Goal: Task Accomplishment & Management: Manage account settings

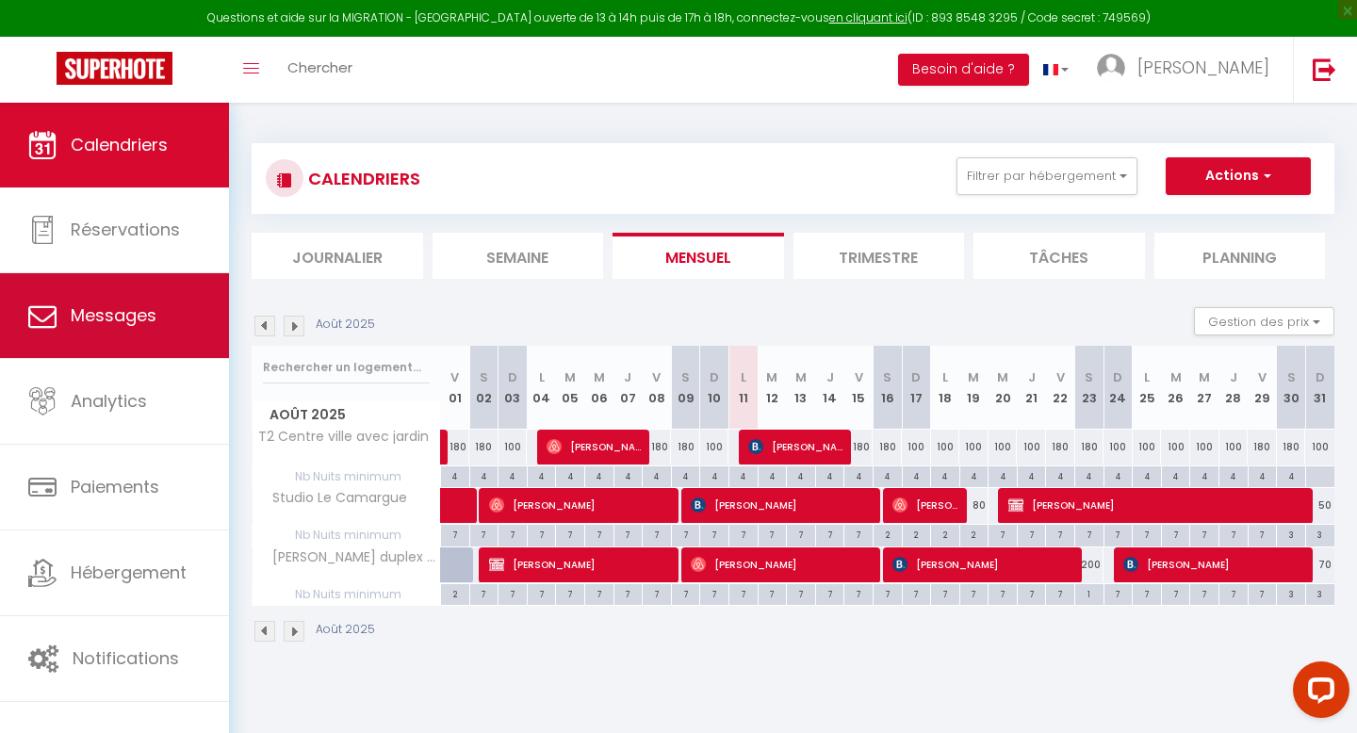
click at [138, 329] on link "Messages" at bounding box center [114, 315] width 229 height 85
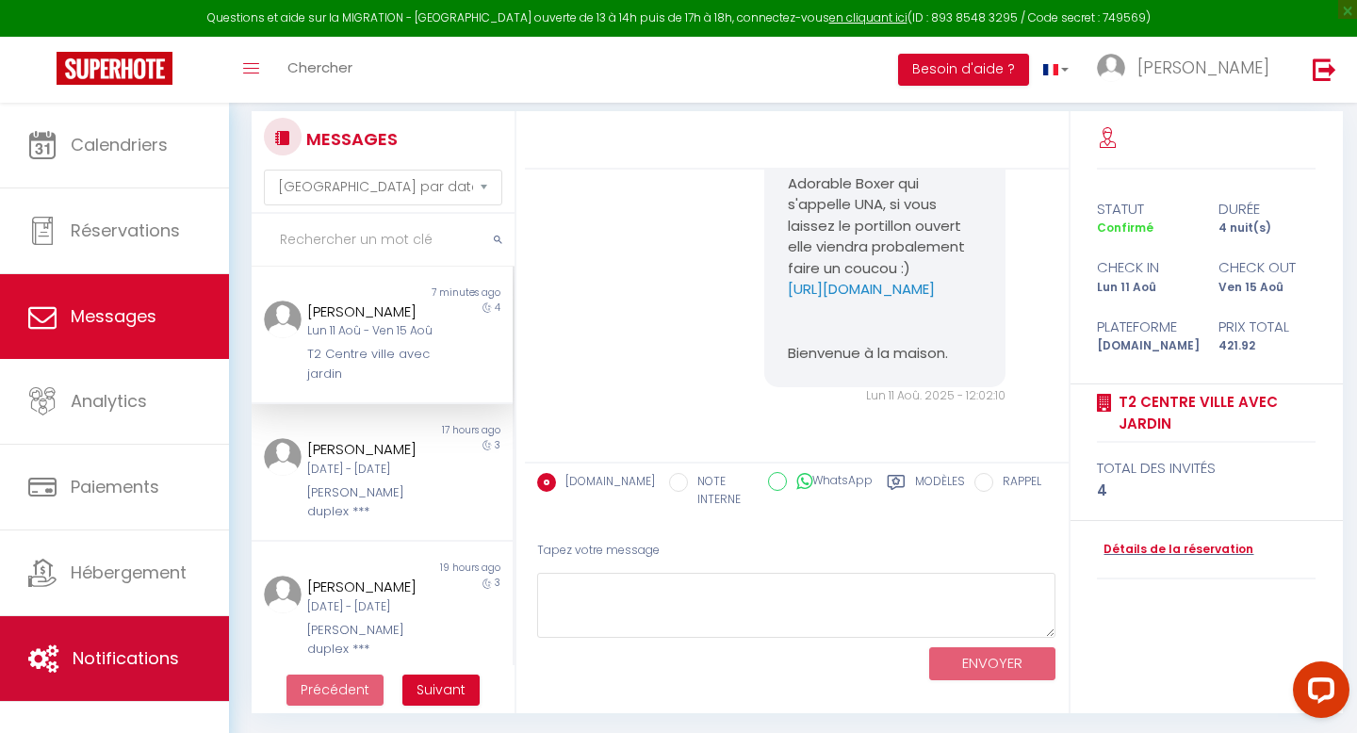
scroll to position [115, 0]
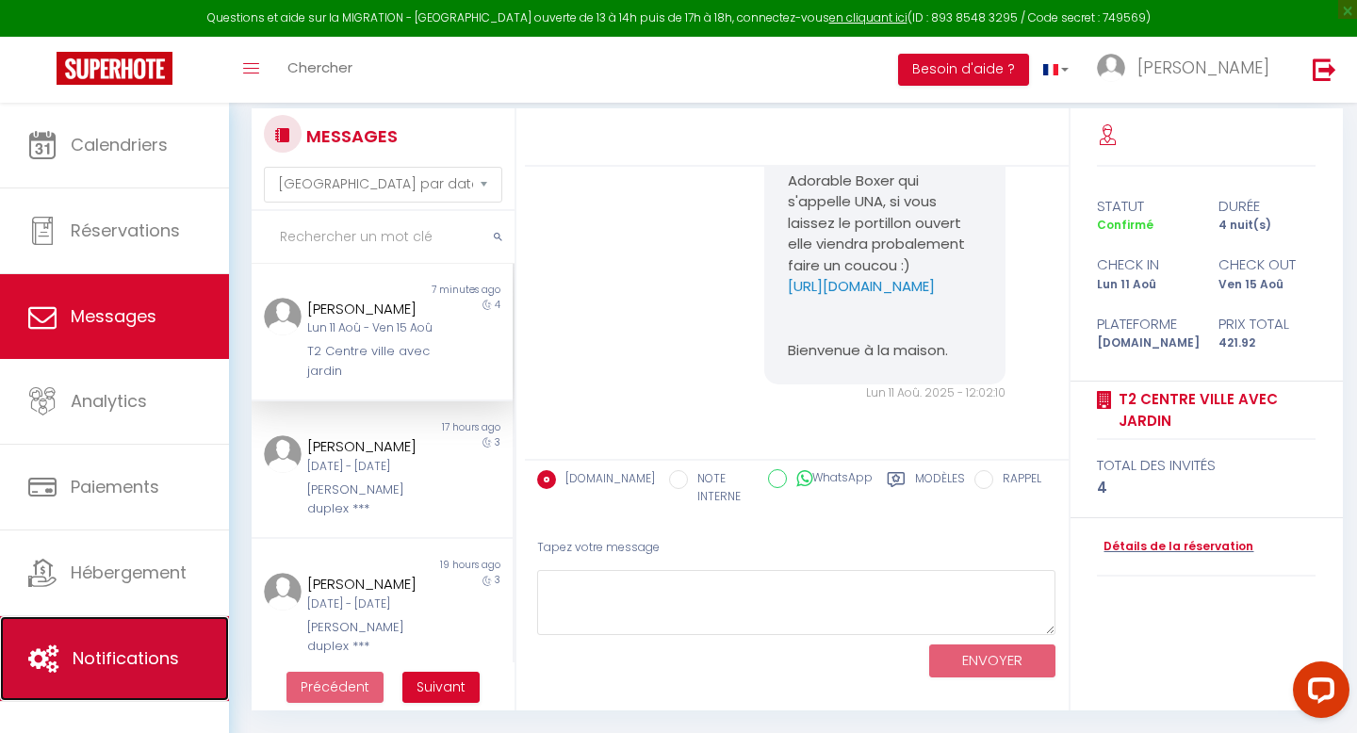
click at [116, 650] on span "Notifications" at bounding box center [126, 658] width 106 height 24
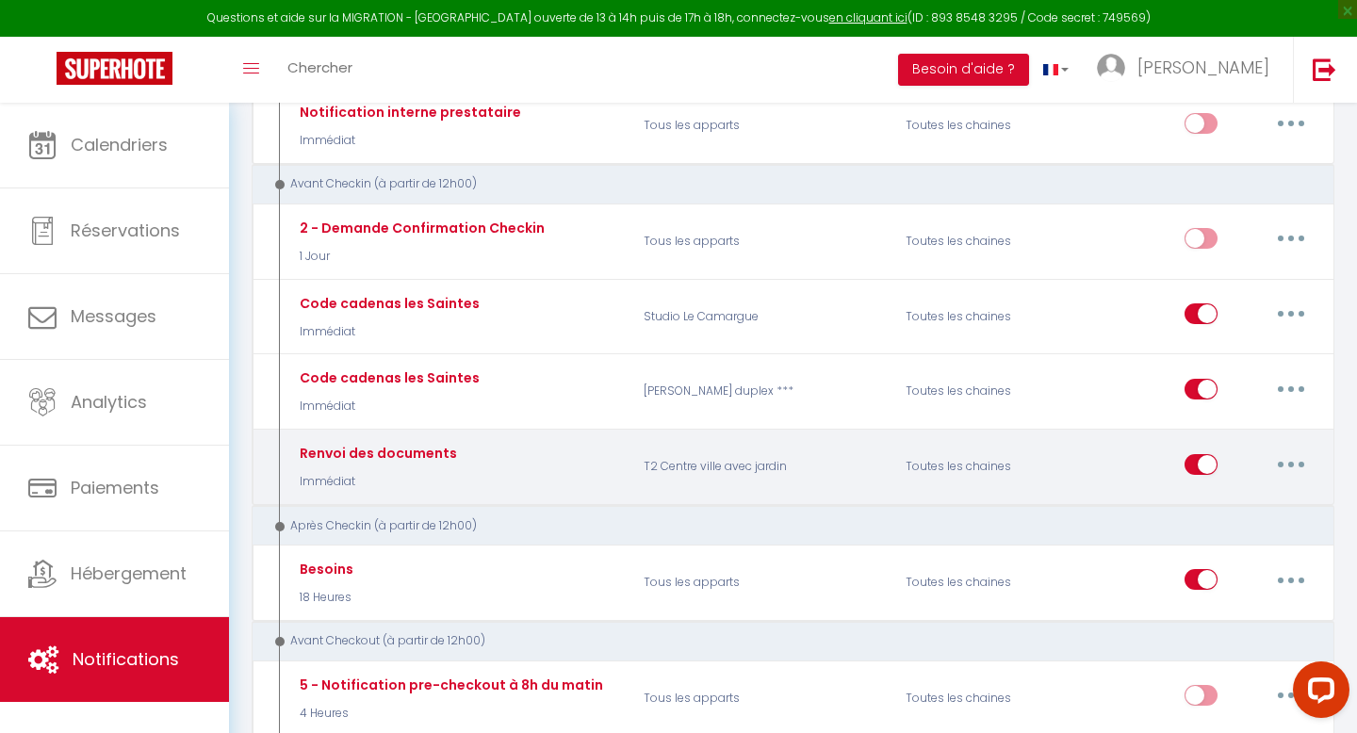
scroll to position [660, 0]
click at [1291, 464] on button "button" at bounding box center [1290, 463] width 53 height 30
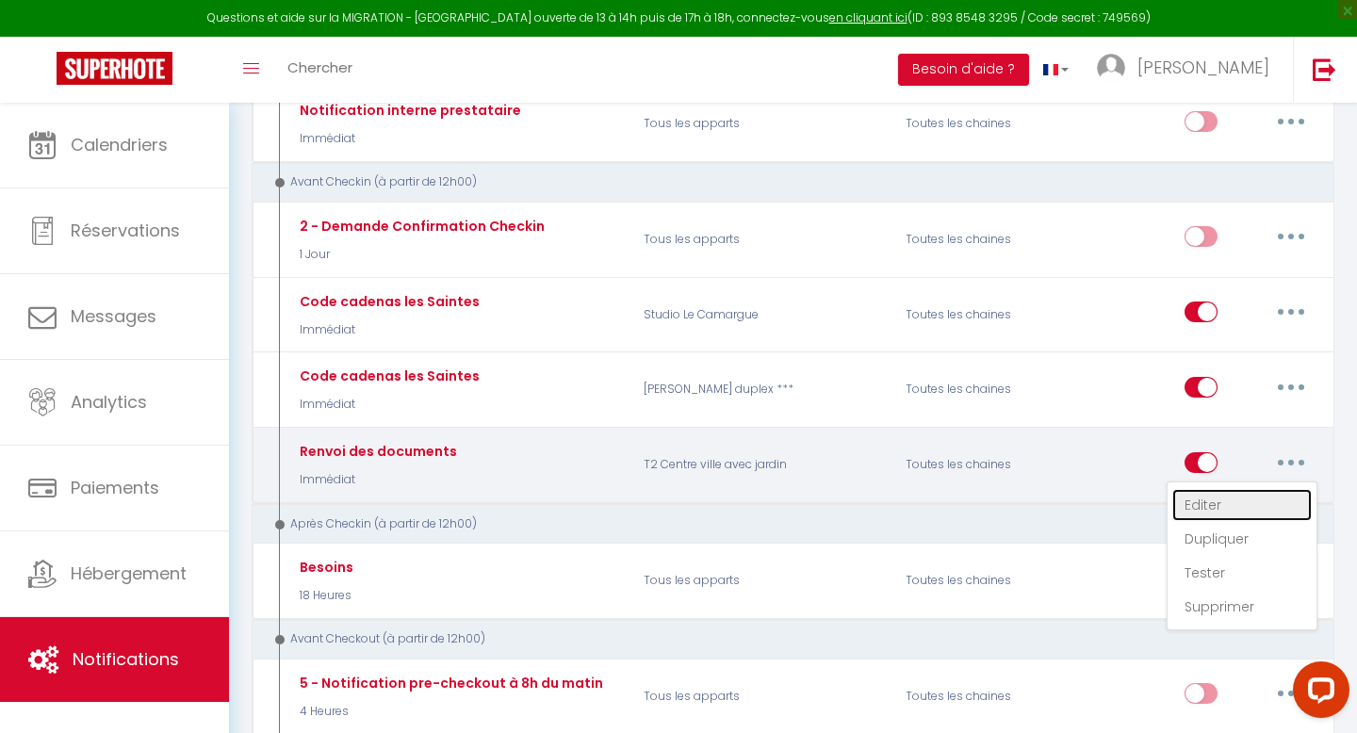
click at [1232, 499] on link "Editer" at bounding box center [1241, 505] width 139 height 32
type input "Renvoi des documents"
select select "Immédiat"
select select
checkbox input "true"
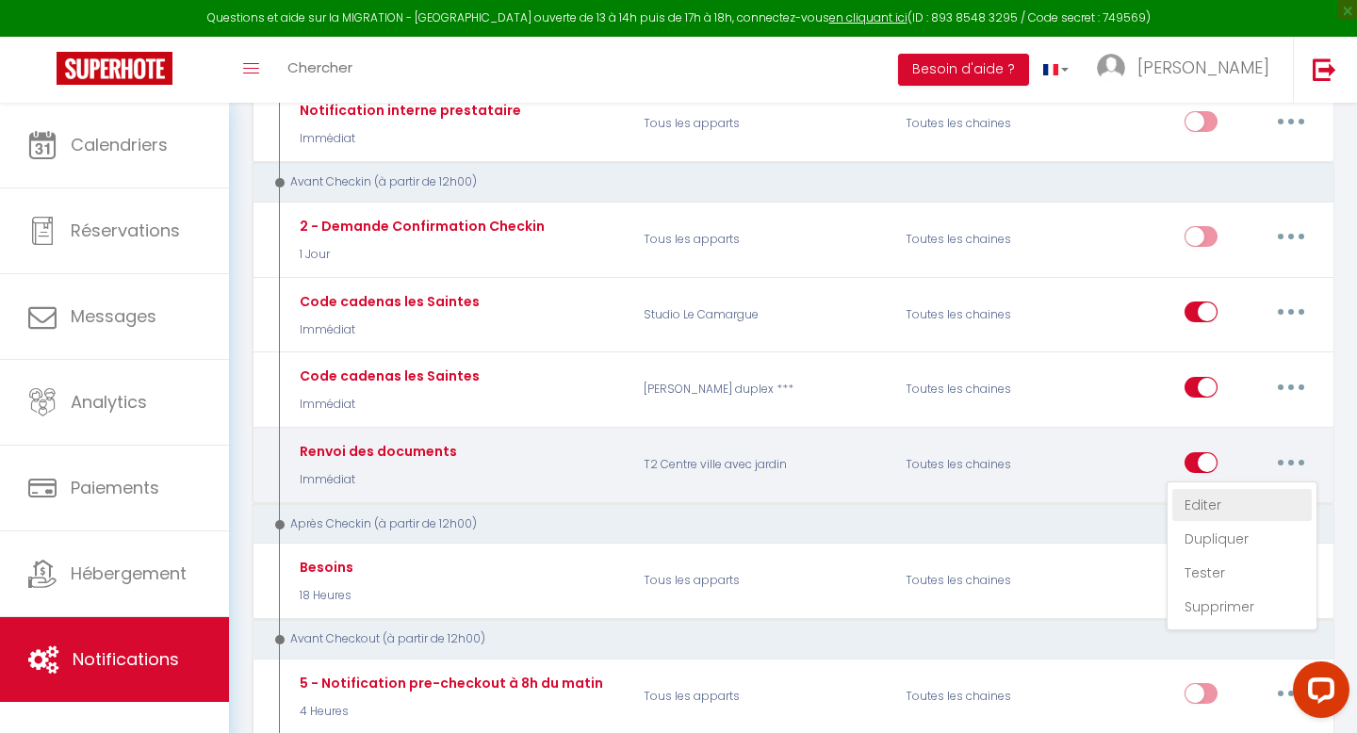
checkbox input "false"
radio input "true"
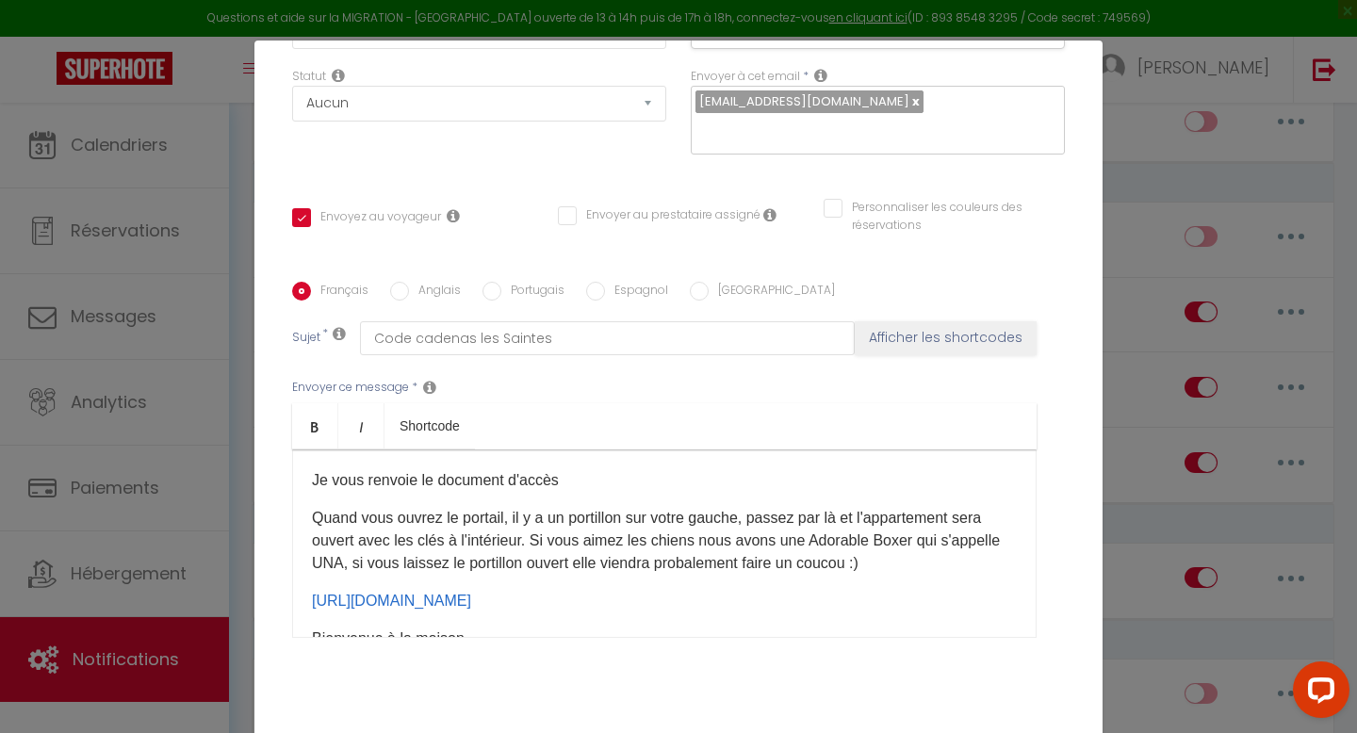
scroll to position [284, 0]
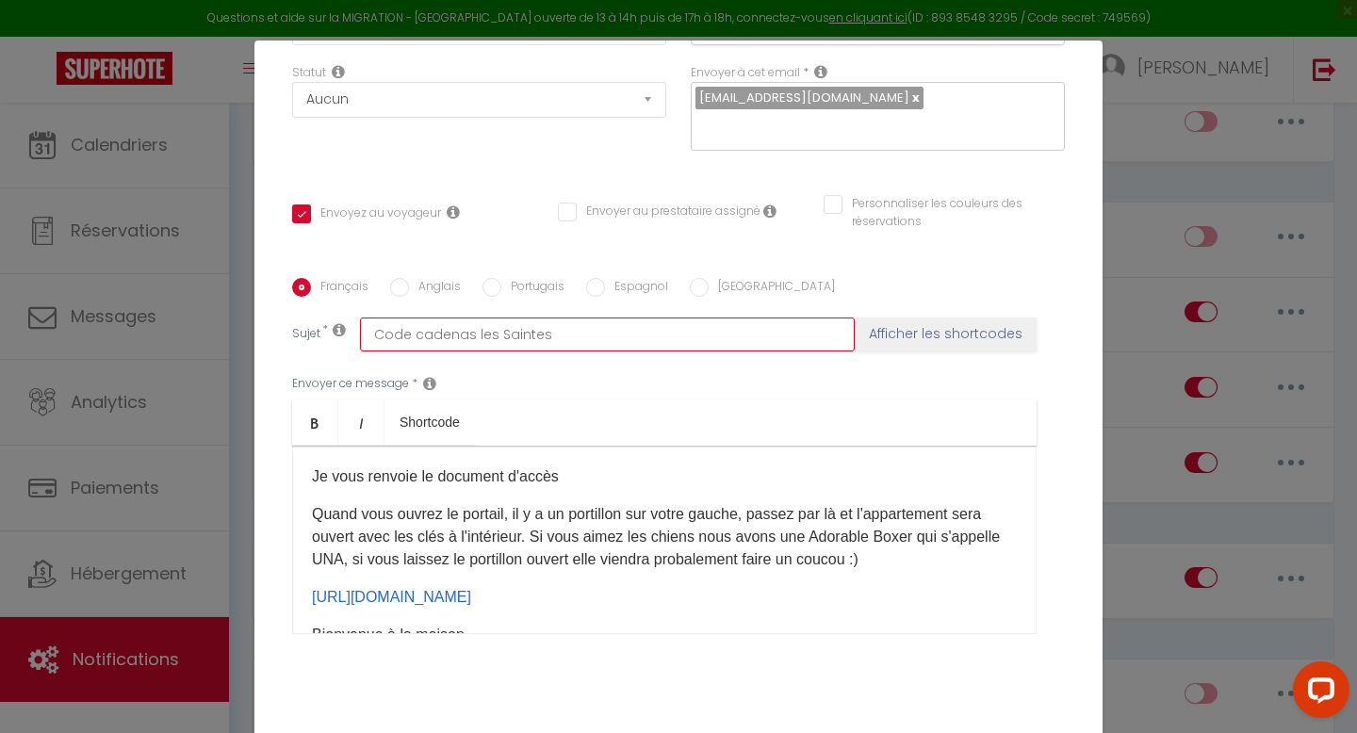
drag, startPoint x: 581, startPoint y: 311, endPoint x: 315, endPoint y: 305, distance: 266.7
click at [315, 318] on div "Sujet * Code cadenas les Saintes Afficher les shortcodes" at bounding box center [678, 335] width 773 height 34
type input "P"
checkbox input "true"
checkbox input "false"
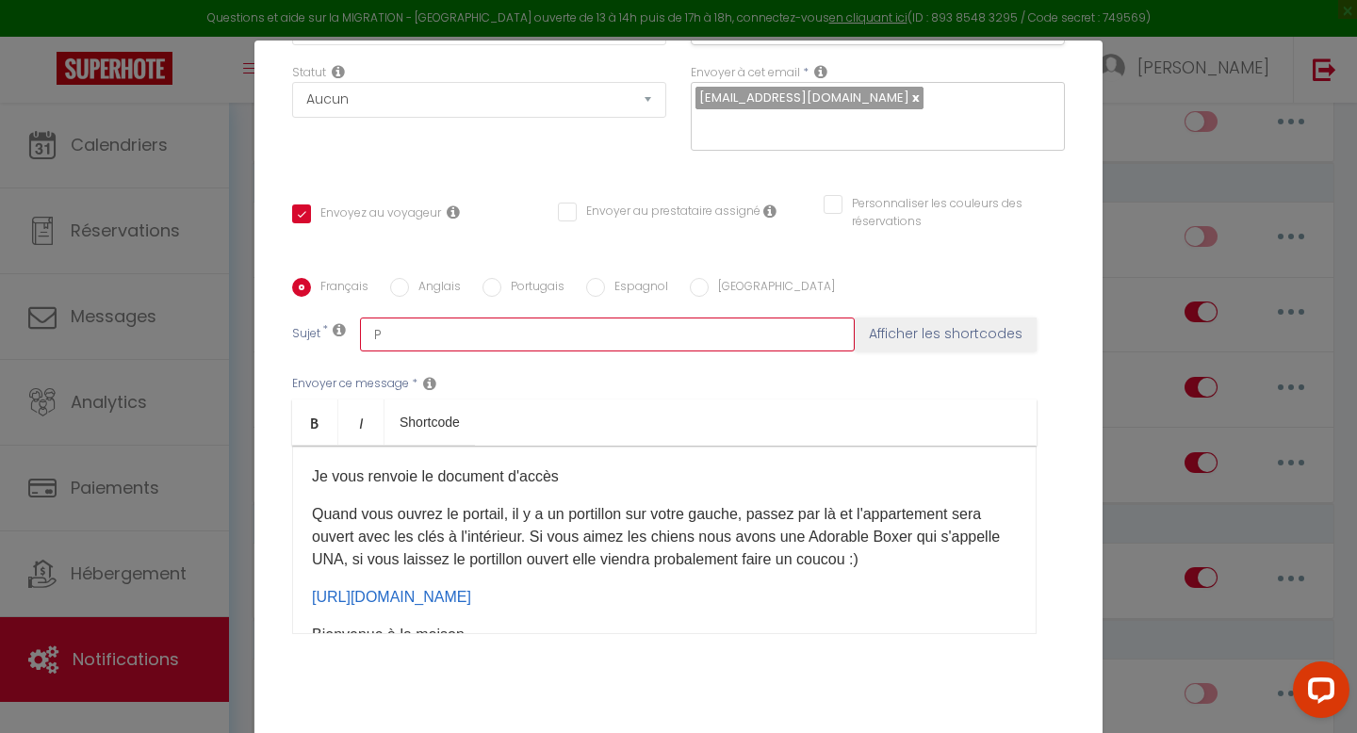
checkbox input "false"
type input "Pr"
checkbox input "true"
checkbox input "false"
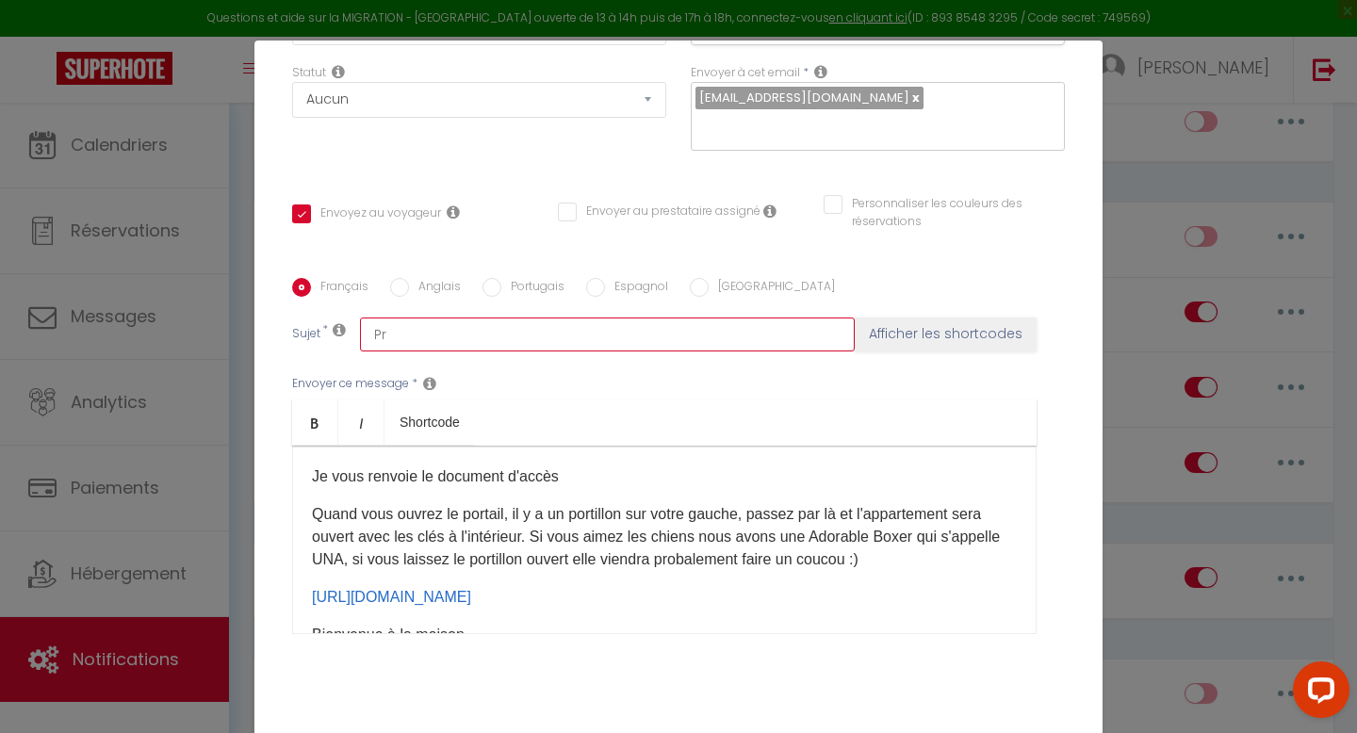
type input "Pro"
checkbox input "true"
checkbox input "false"
type input "Prod"
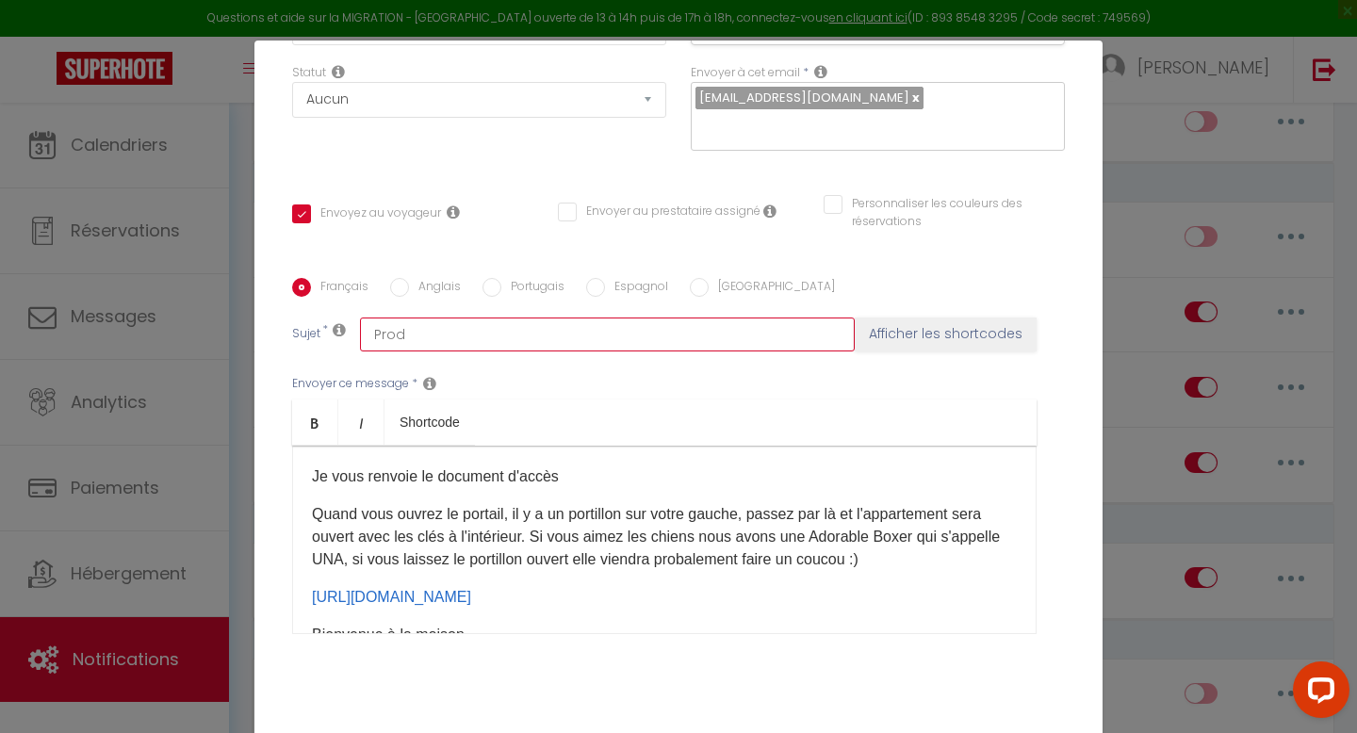
checkbox input "true"
checkbox input "false"
type input "Pro"
checkbox input "true"
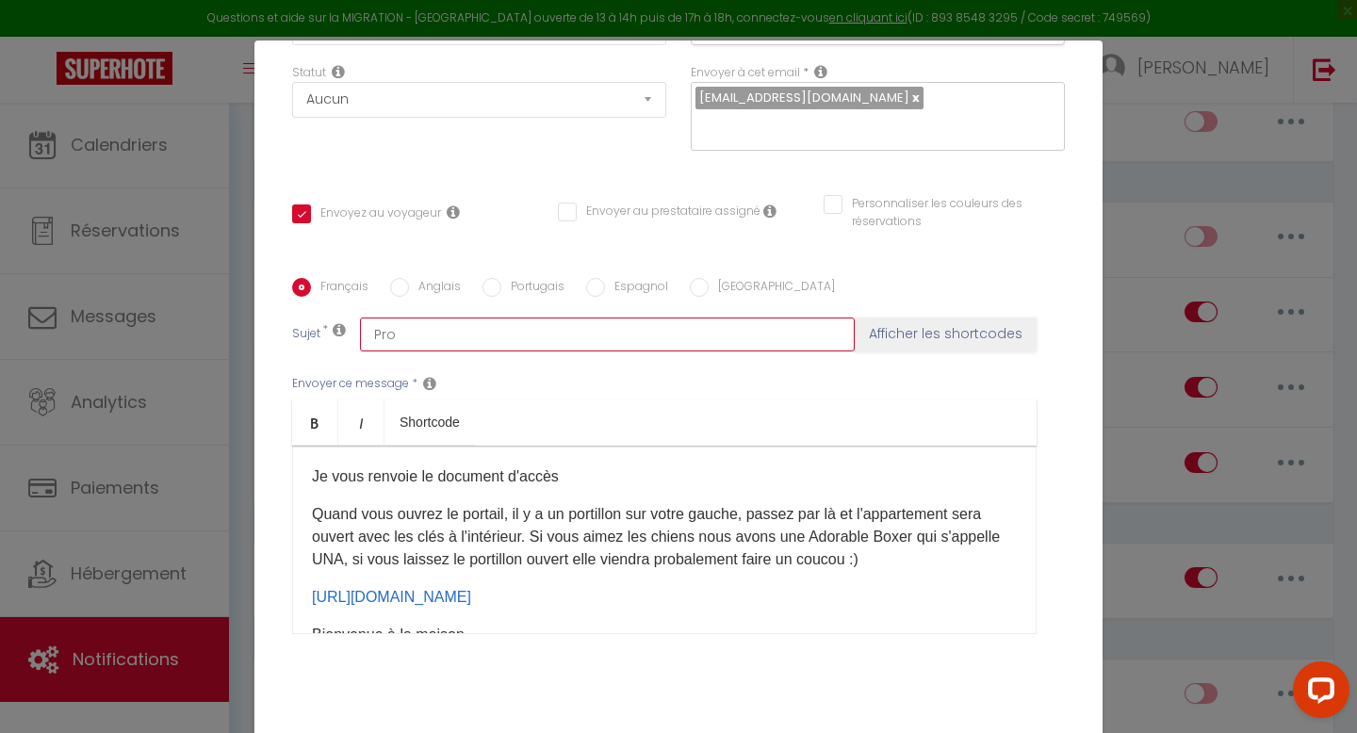
checkbox input "false"
type input "Proc"
checkbox input "true"
checkbox input "false"
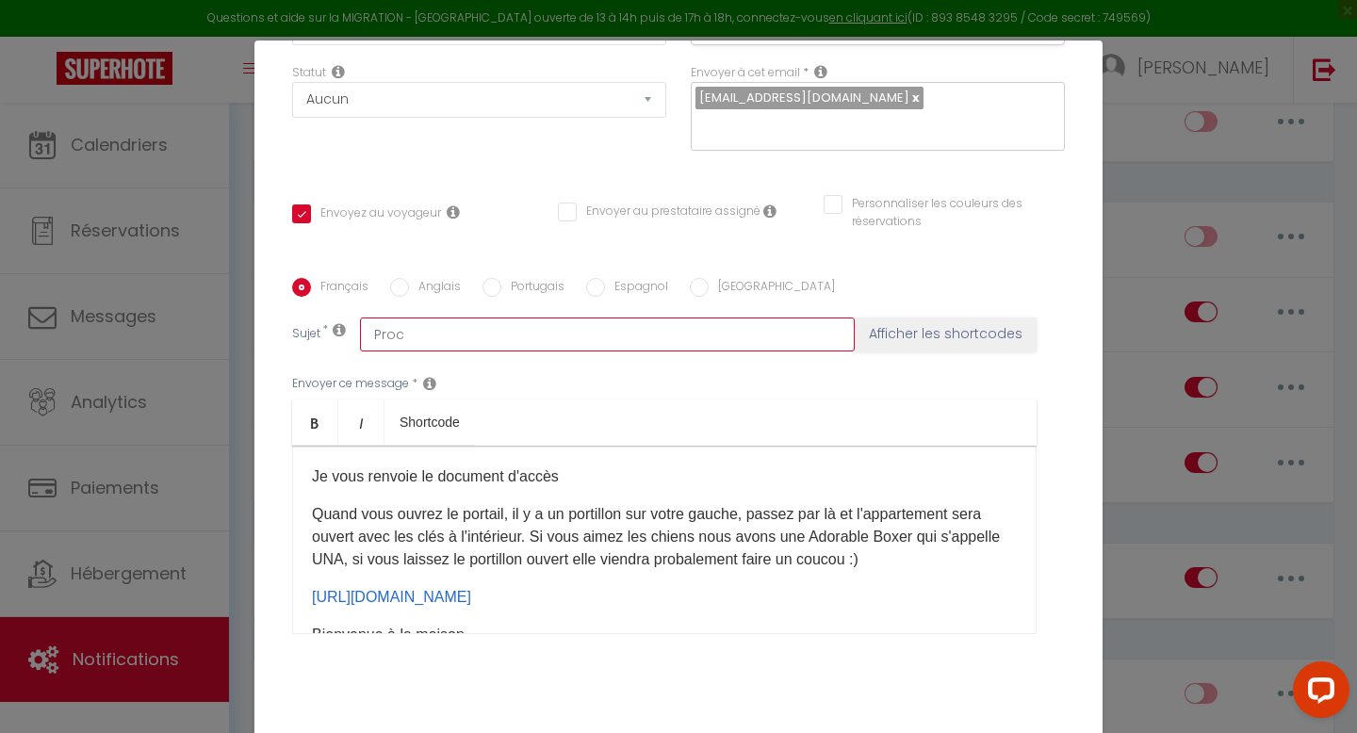
checkbox input "false"
type input "Procé"
checkbox input "true"
checkbox input "false"
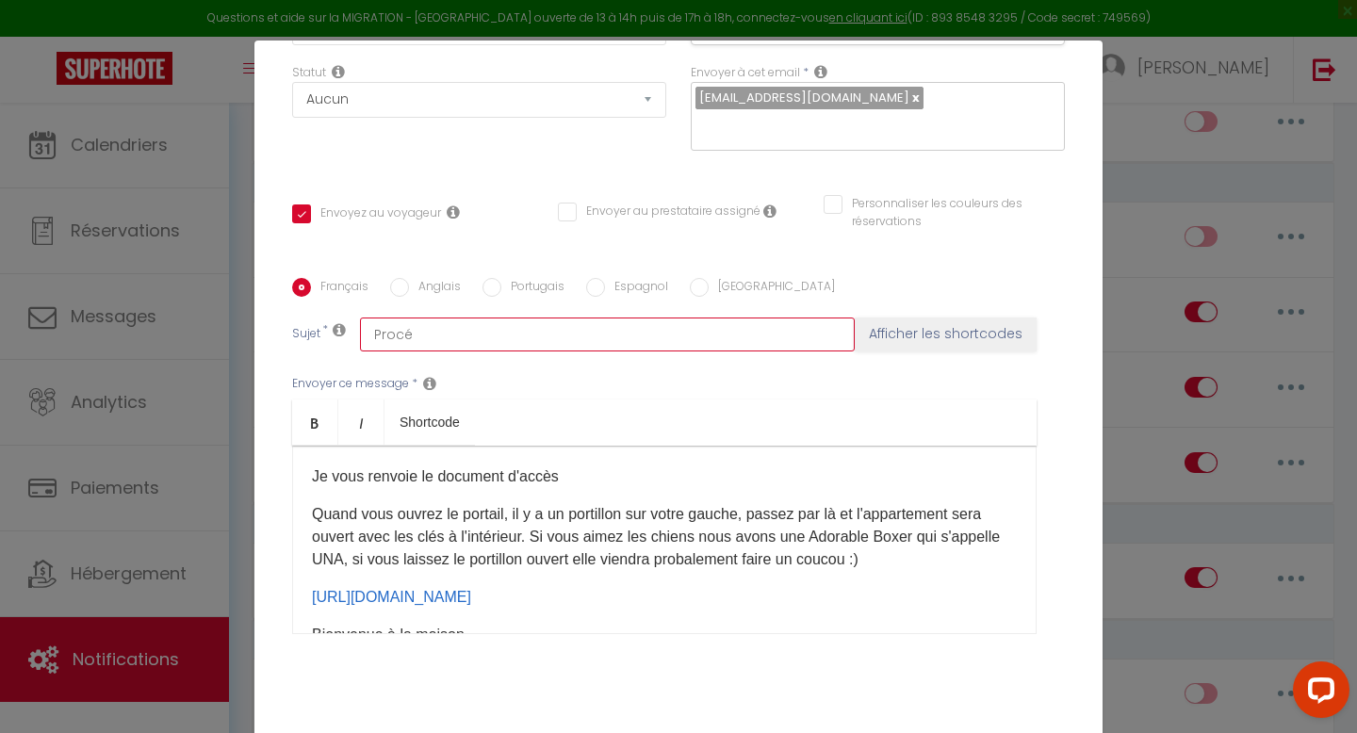
type input "Procéd"
checkbox input "true"
checkbox input "false"
type input "Procédu"
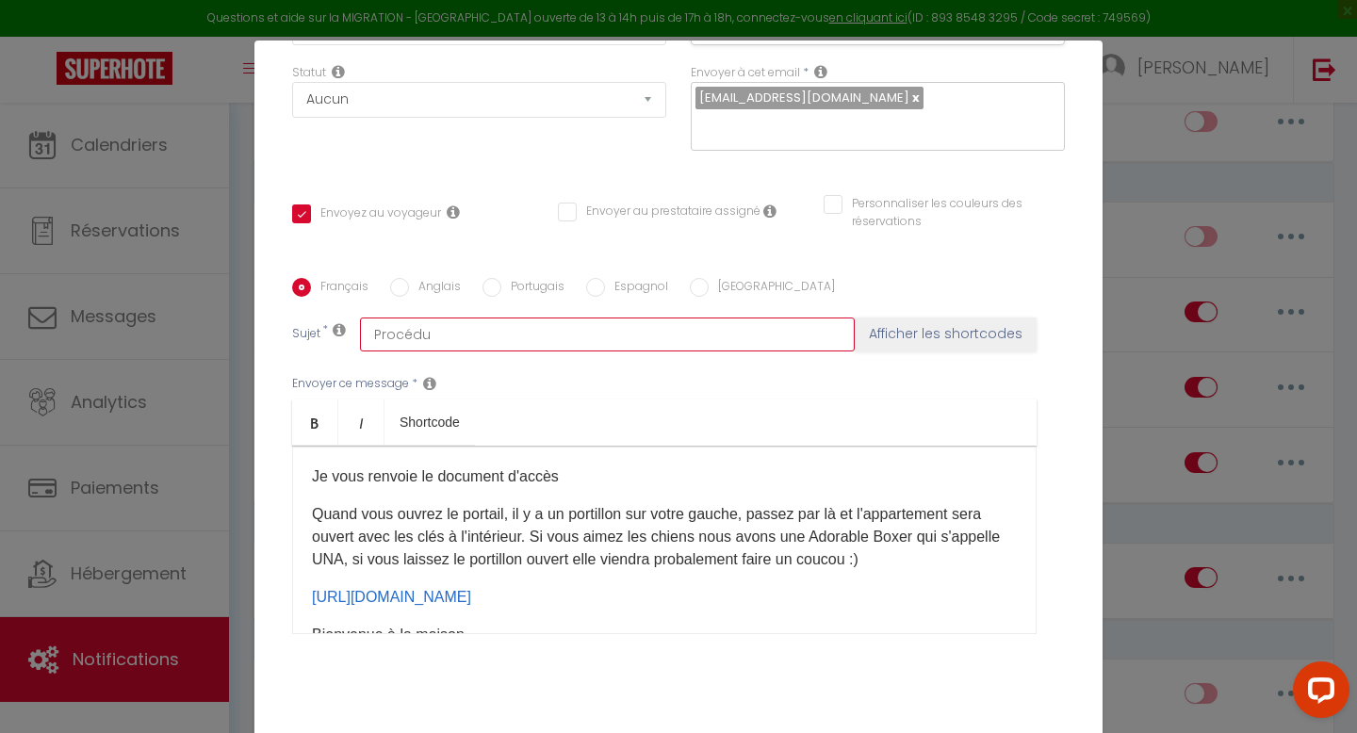
checkbox input "true"
checkbox input "false"
type input "Procédur"
checkbox input "true"
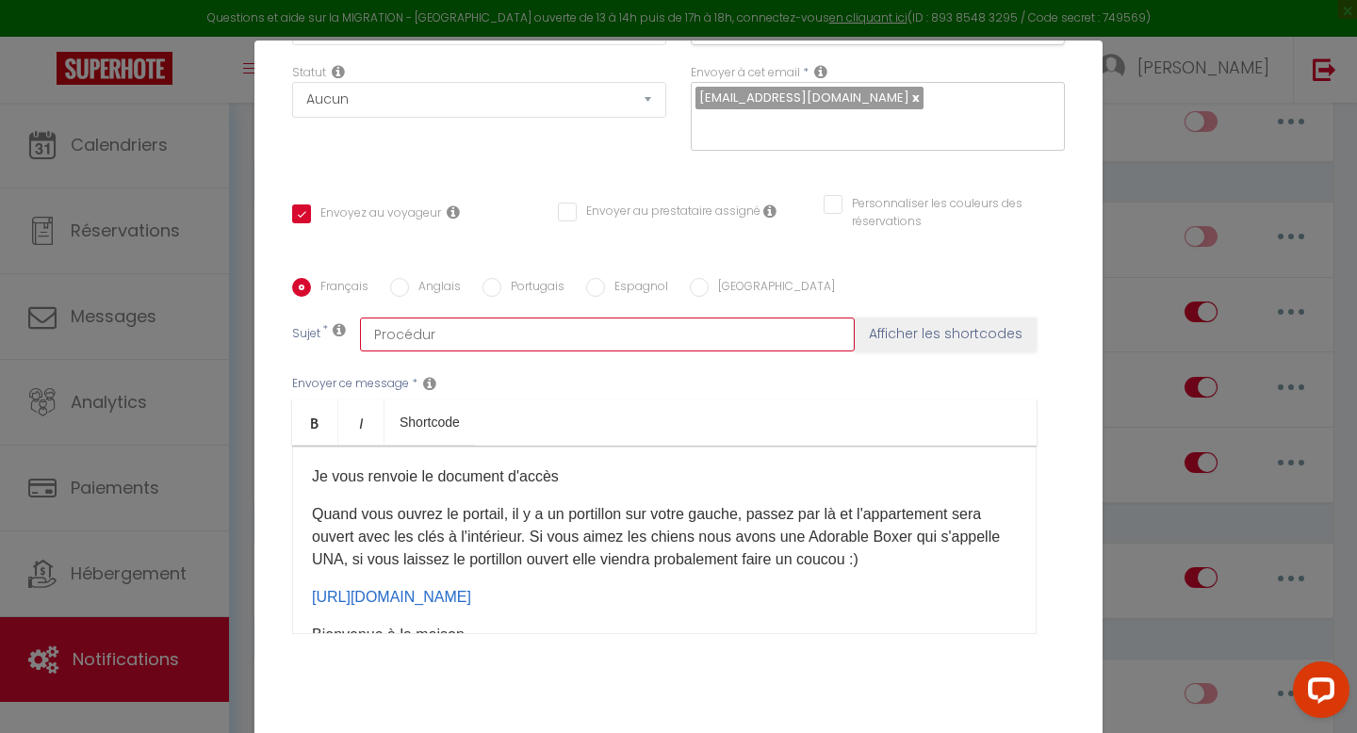
checkbox input "false"
type input "Procédure"
checkbox input "true"
checkbox input "false"
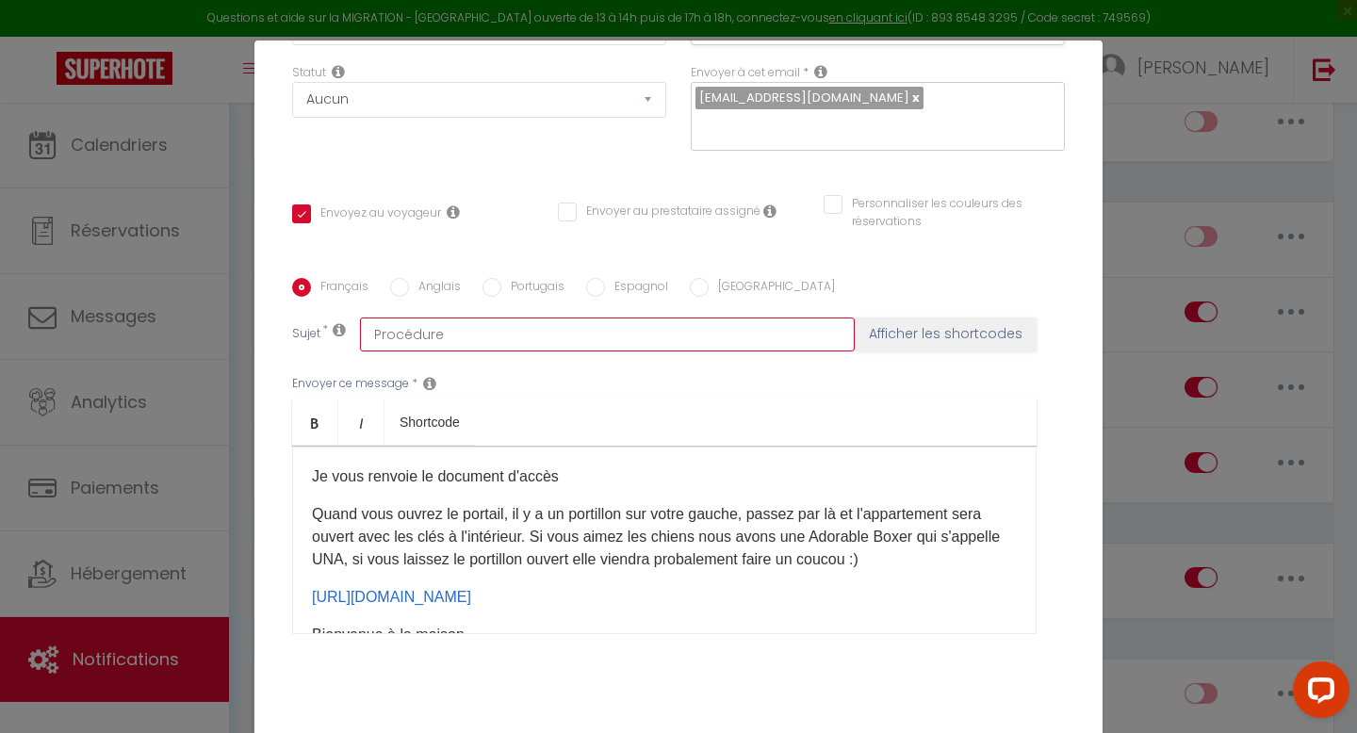
checkbox input "false"
type input "Procédure"
checkbox input "true"
checkbox input "false"
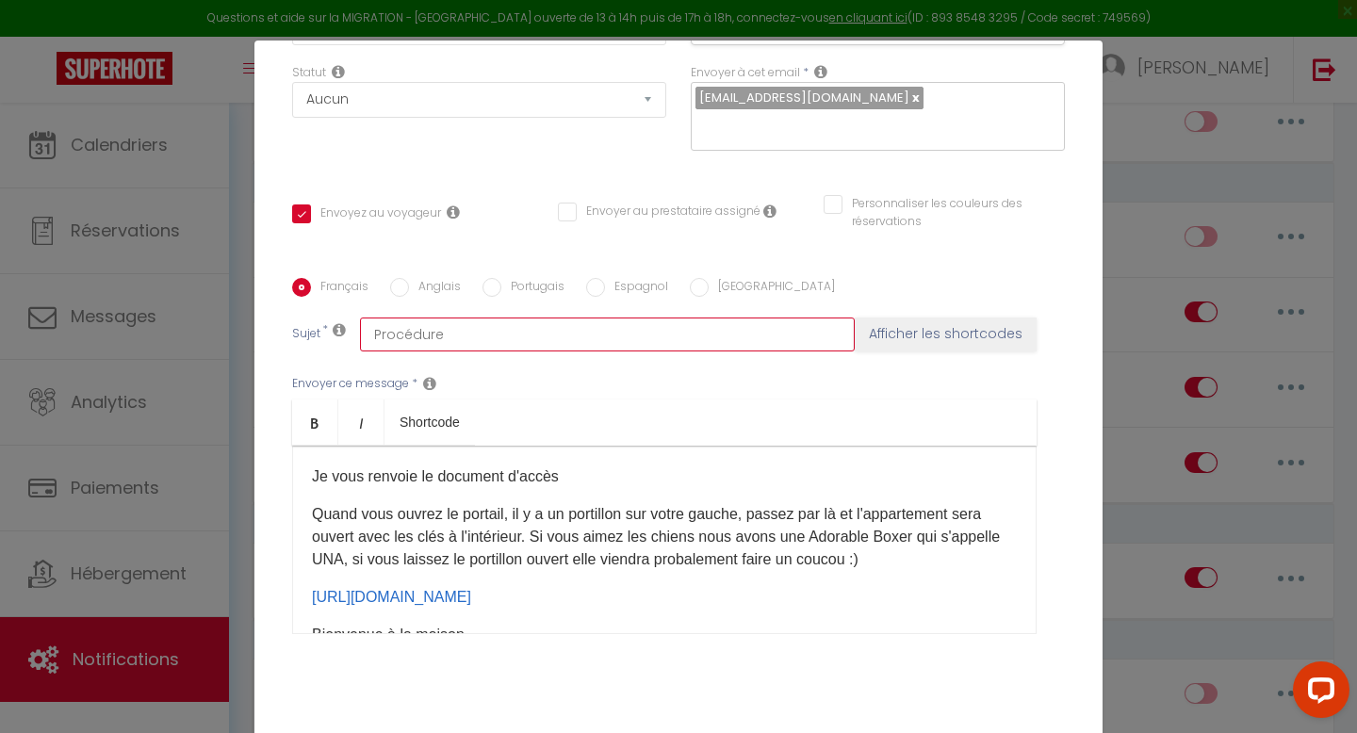
type input "Procédure a"
checkbox input "true"
checkbox input "false"
type input "Procédure ar"
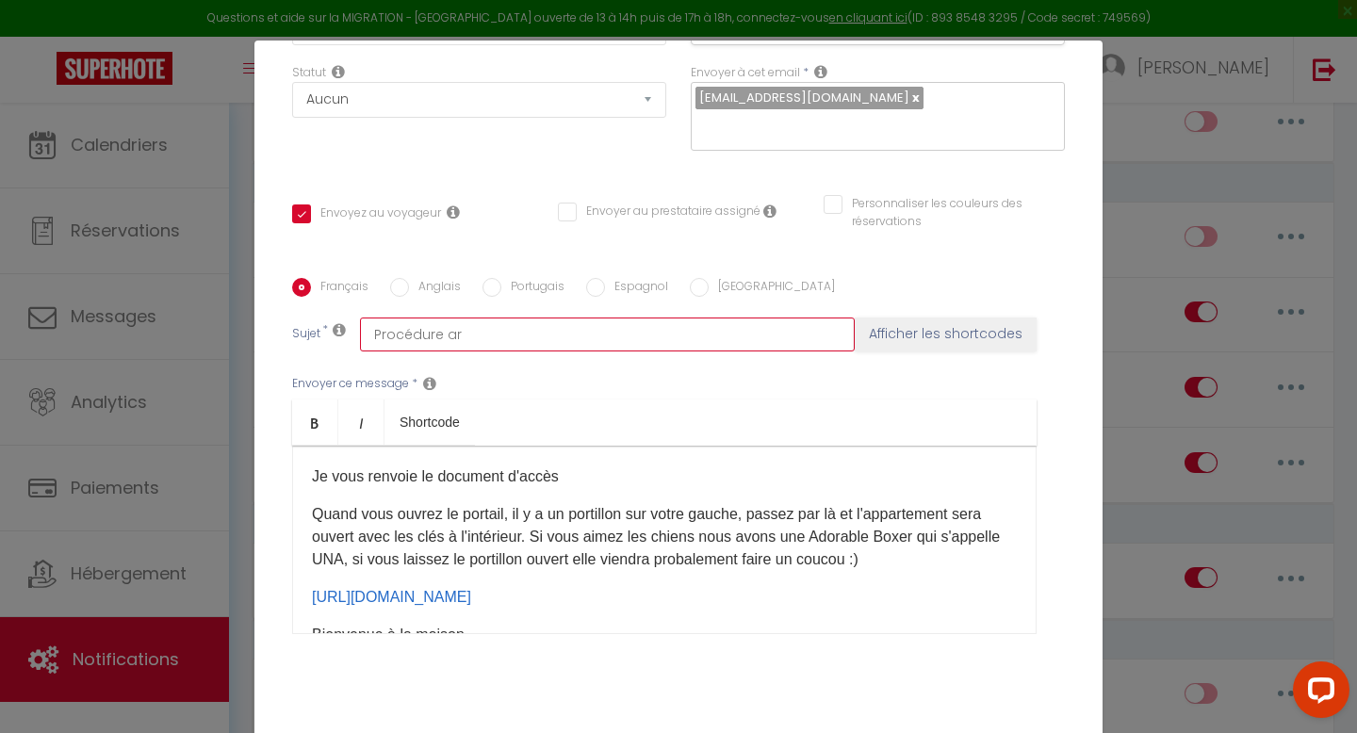
checkbox input "true"
checkbox input "false"
type input "Procédure arr"
checkbox input "true"
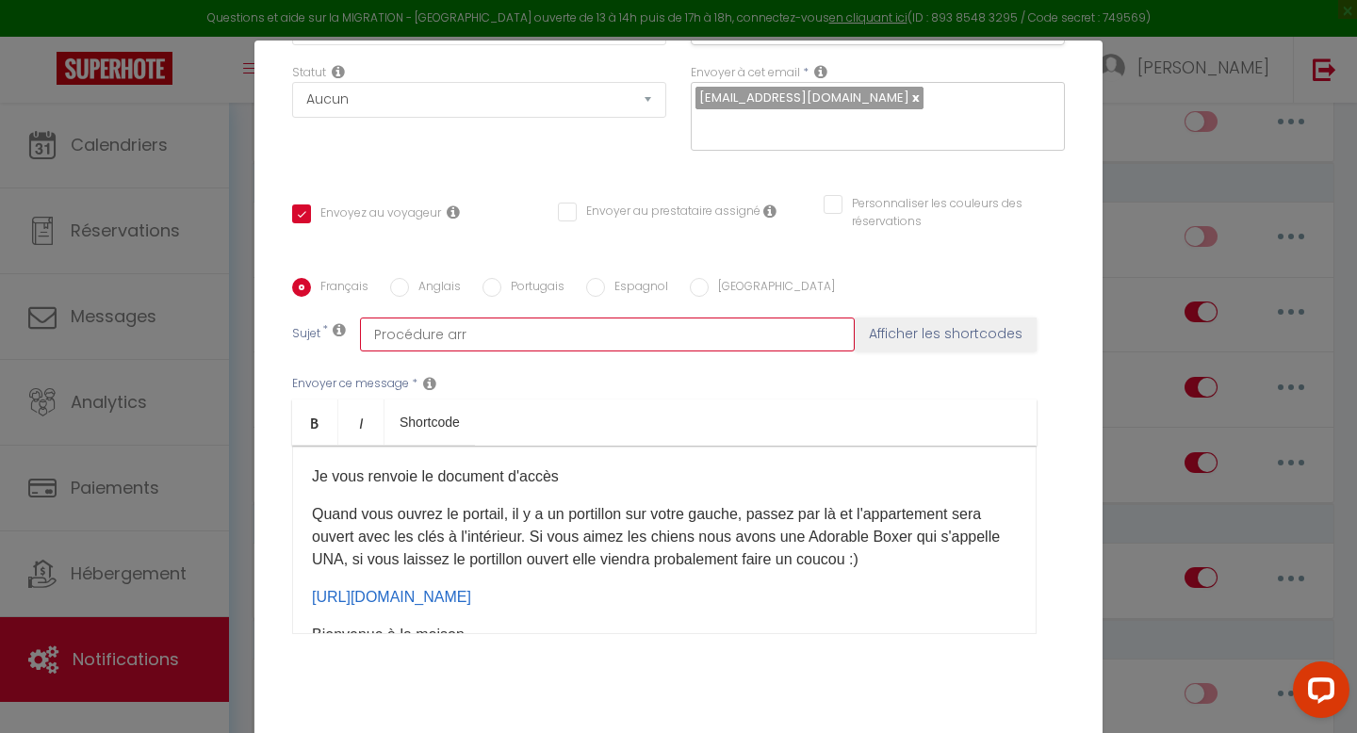
checkbox input "false"
type input "Procédure arri"
checkbox input "true"
checkbox input "false"
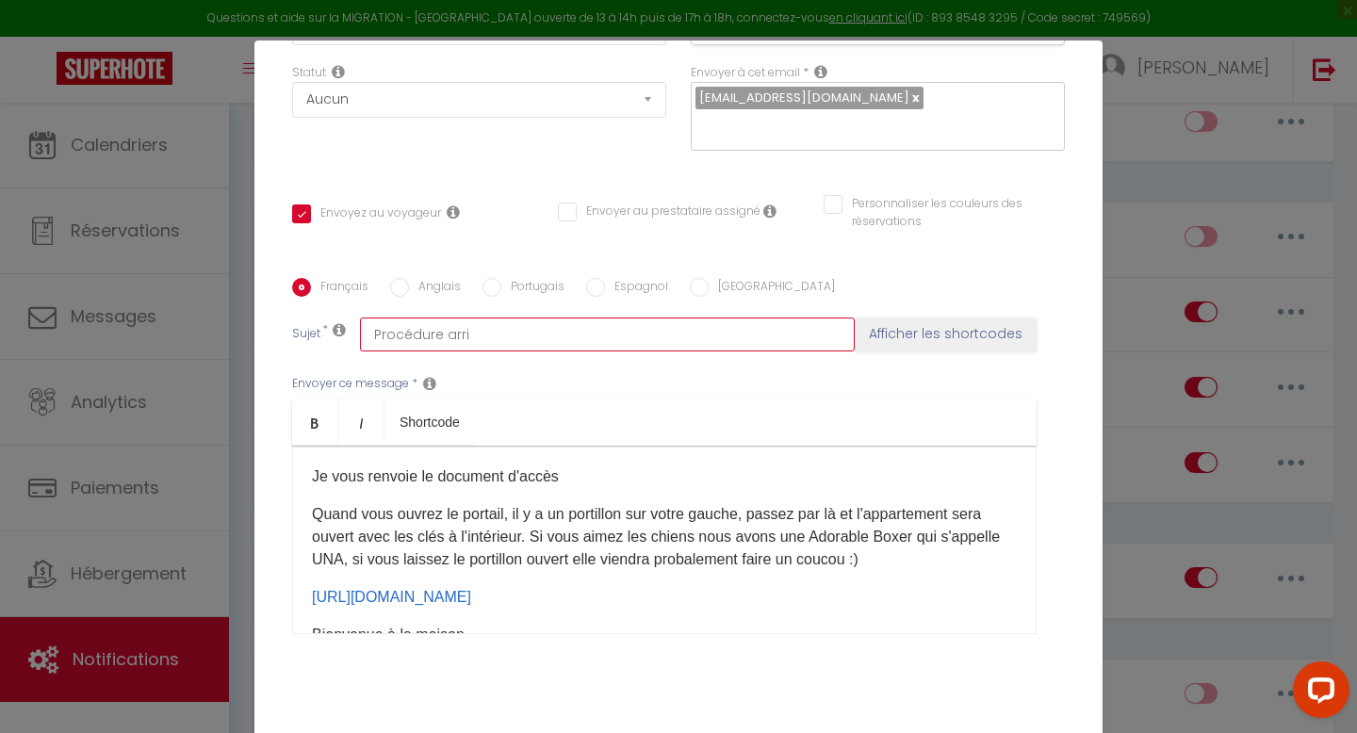
checkbox input "false"
type input "Procédure arriv"
checkbox input "true"
checkbox input "false"
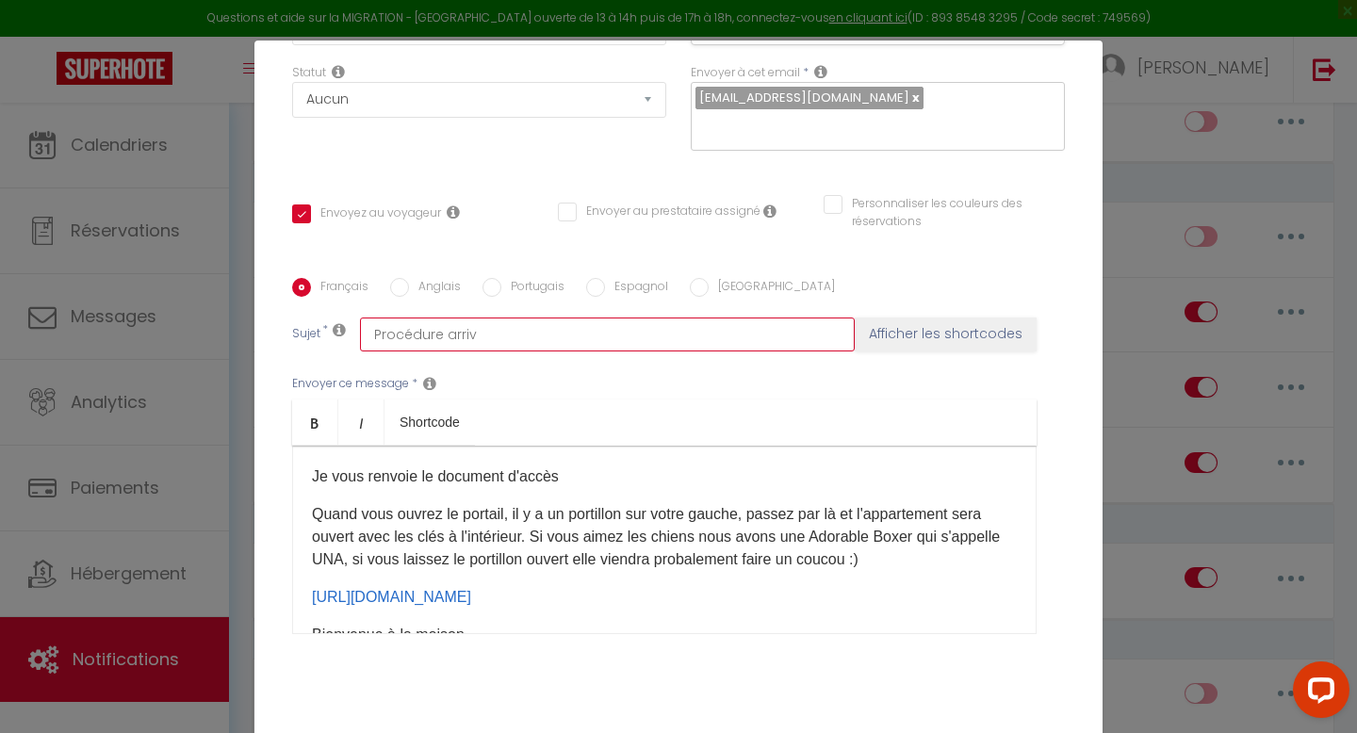
type input "Procédure arrivé"
checkbox input "true"
checkbox input "false"
type input "Procédure arrivée"
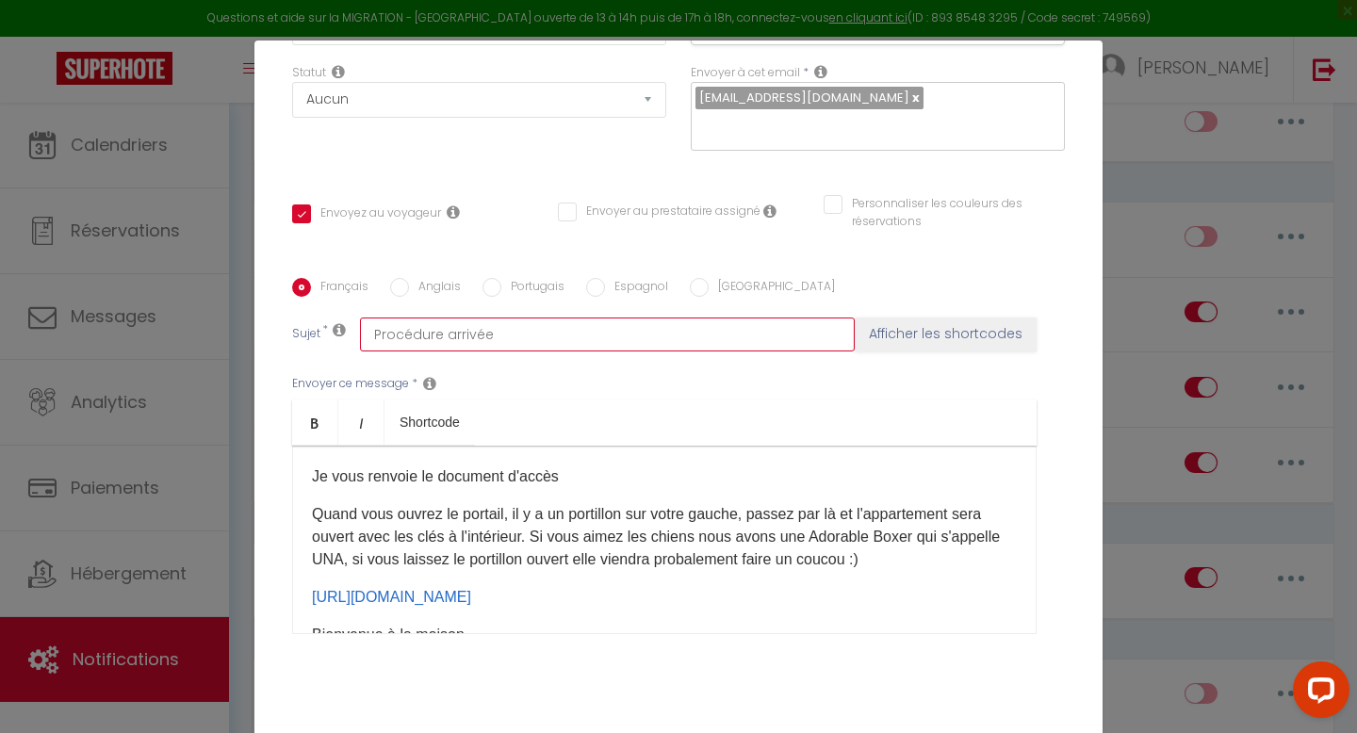
checkbox input "true"
checkbox input "false"
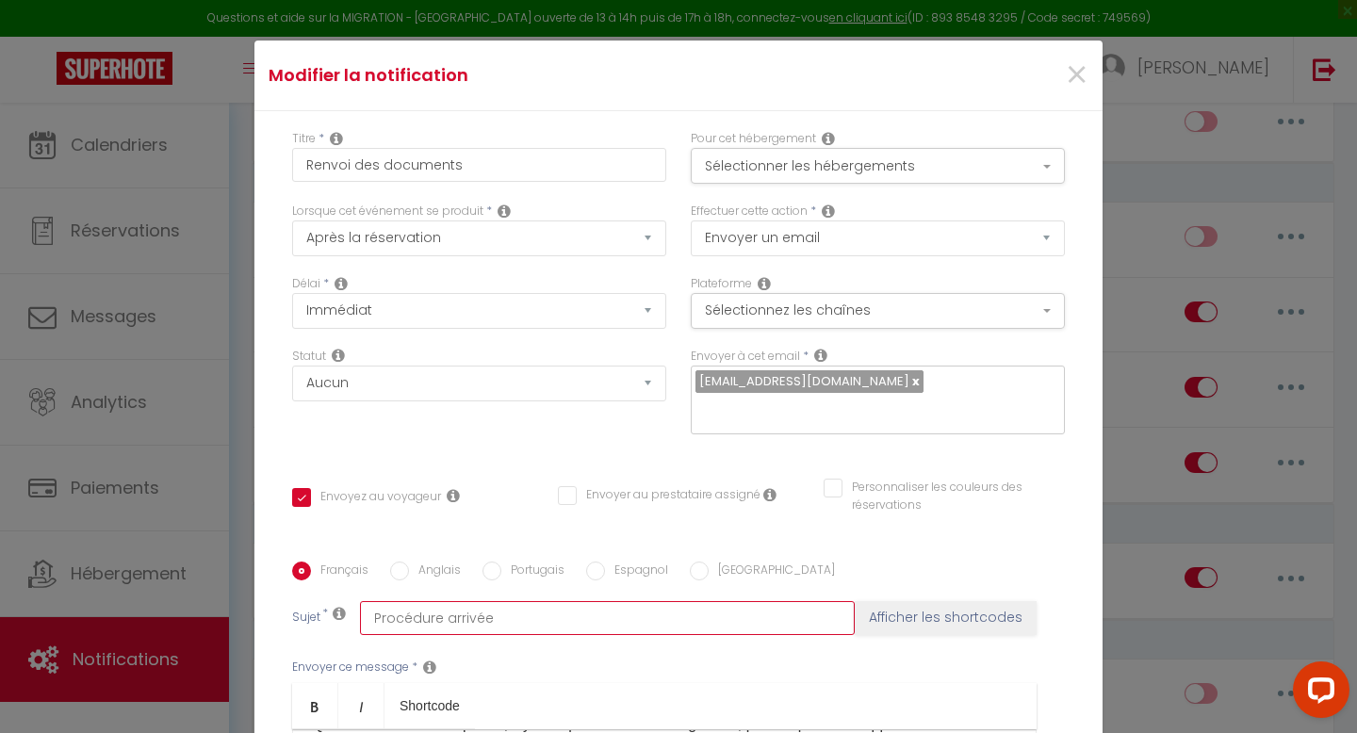
scroll to position [318, 0]
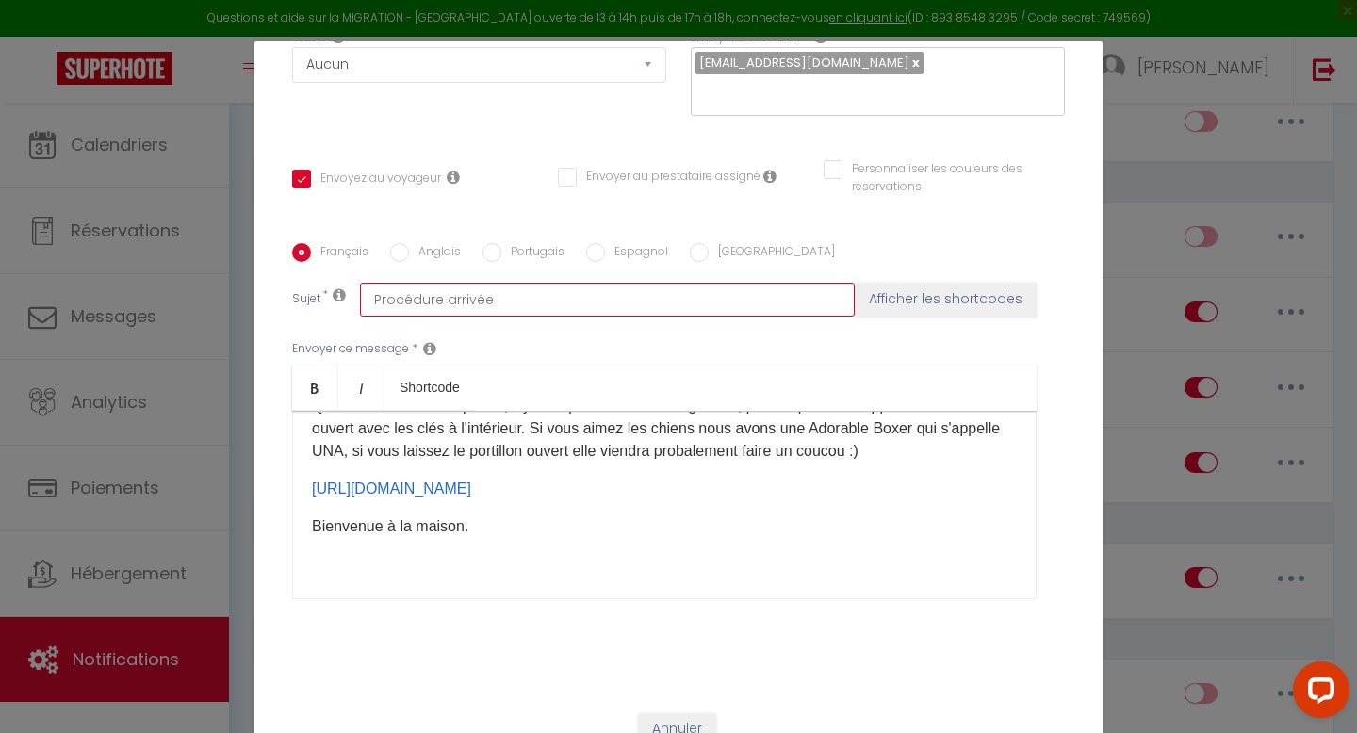
type input "Procédure arrivée"
checkbox input "true"
checkbox input "false"
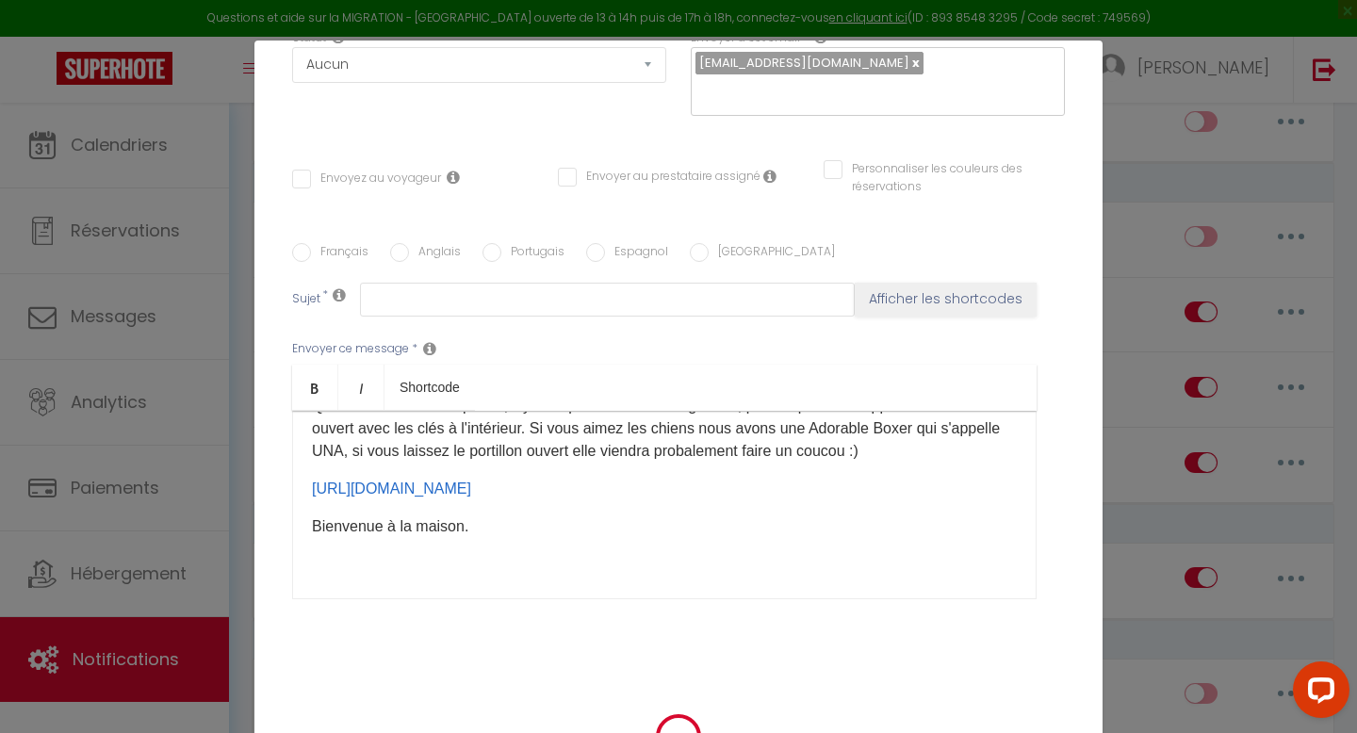
scroll to position [0, 0]
